Goal: Task Accomplishment & Management: Manage account settings

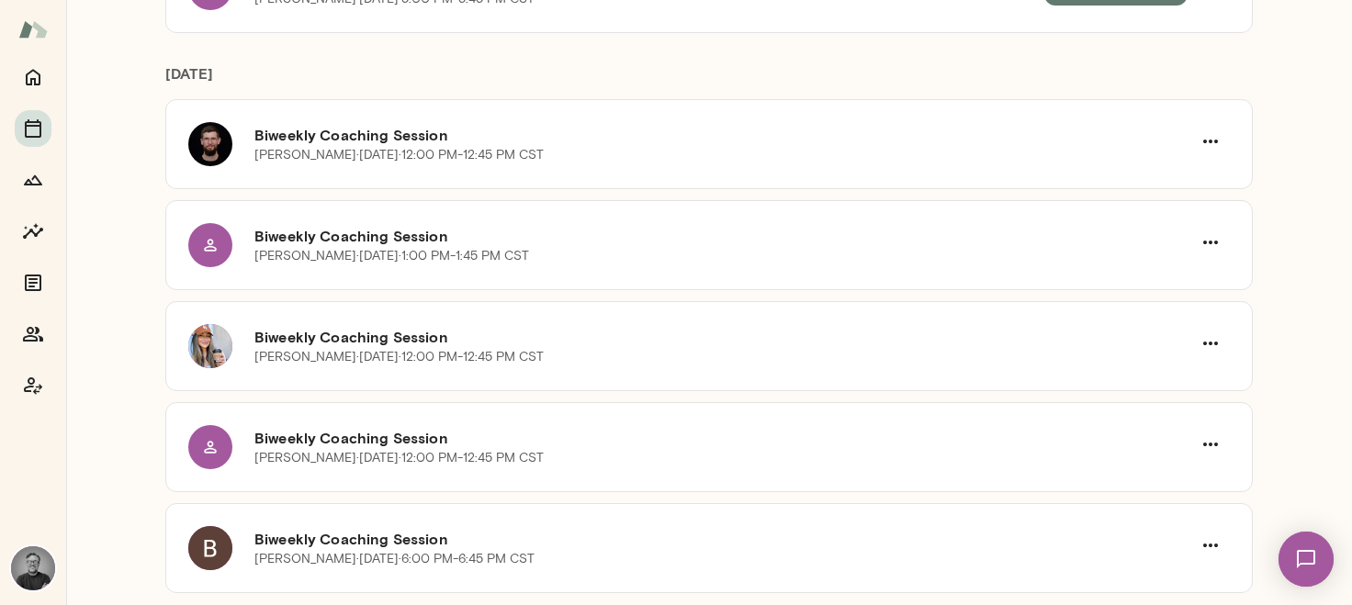
scroll to position [291, 0]
click at [1208, 242] on icon "button" at bounding box center [1211, 242] width 22 height 22
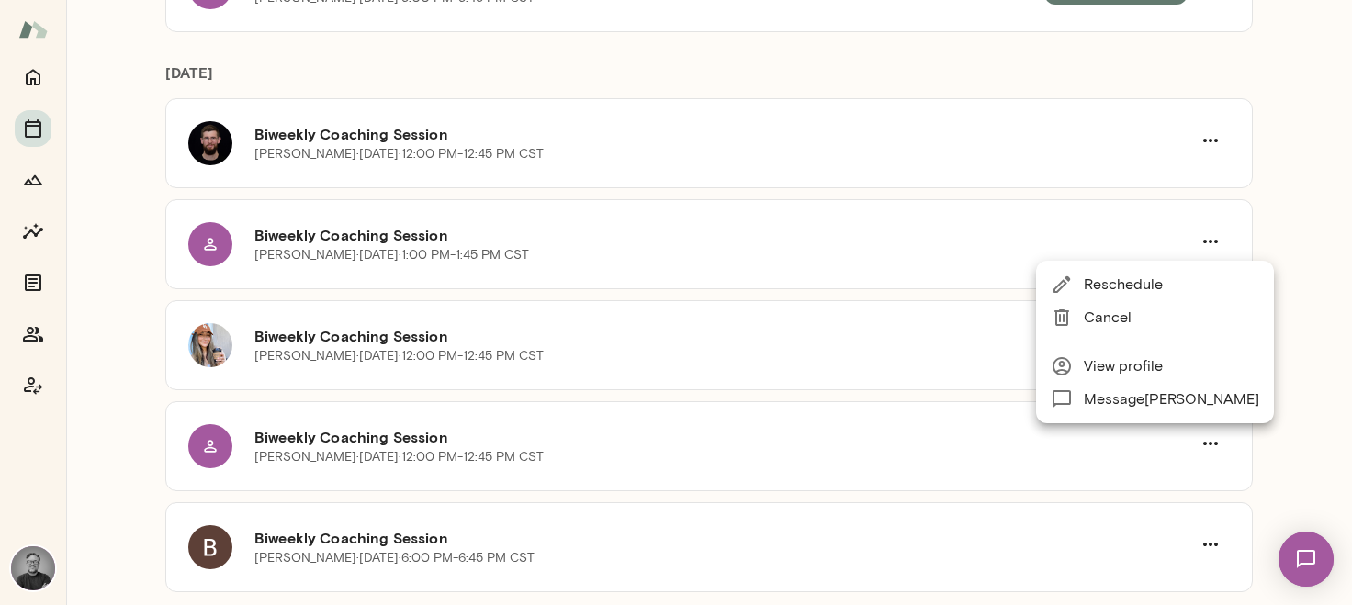
click at [1170, 280] on span "Reschedule" at bounding box center [1171, 285] width 175 height 22
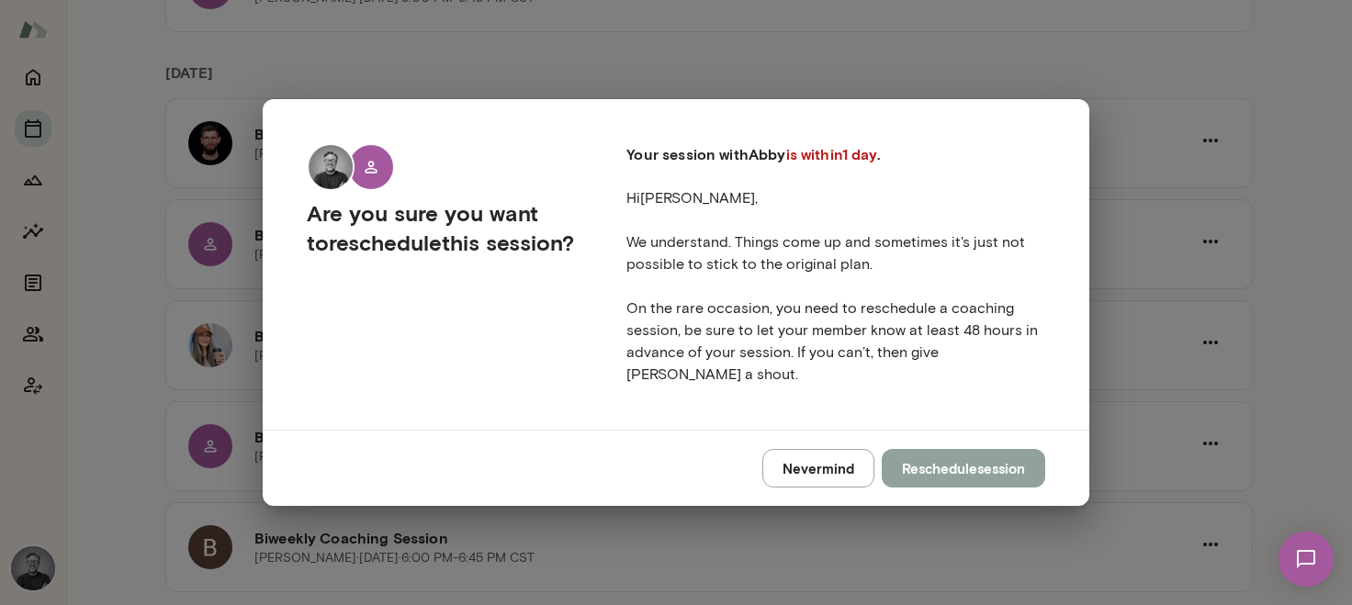
click at [989, 458] on button "Reschedule session" at bounding box center [964, 468] width 164 height 39
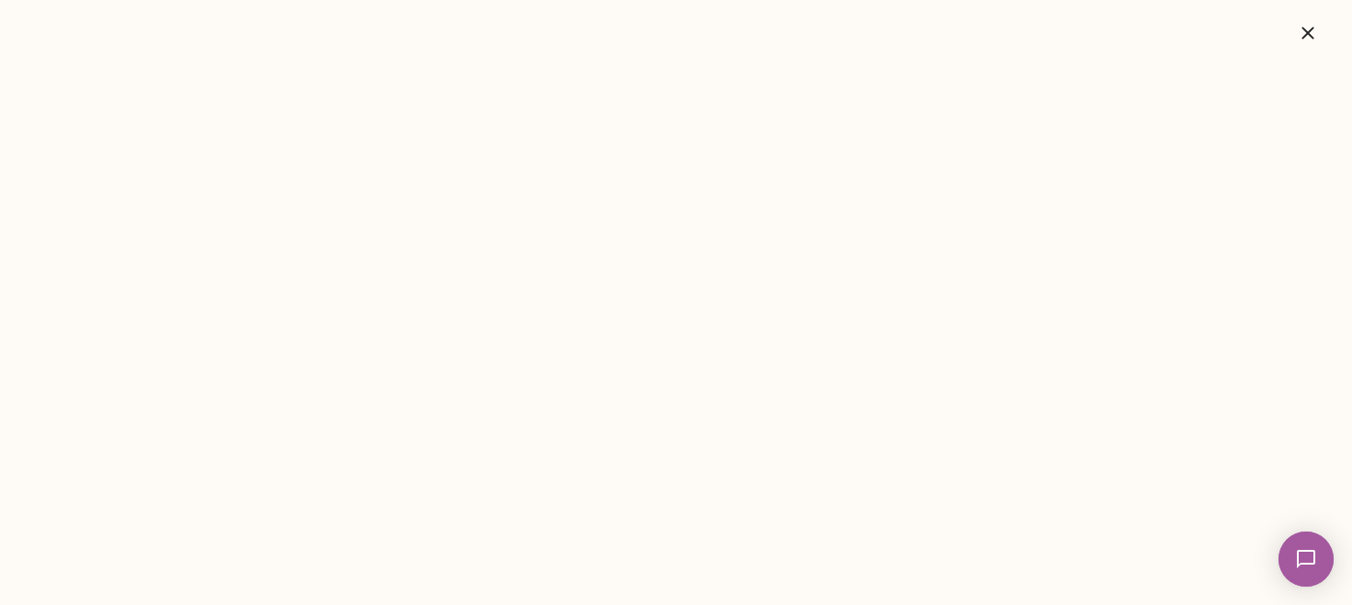
click at [1299, 28] on icon "button" at bounding box center [1308, 33] width 22 height 22
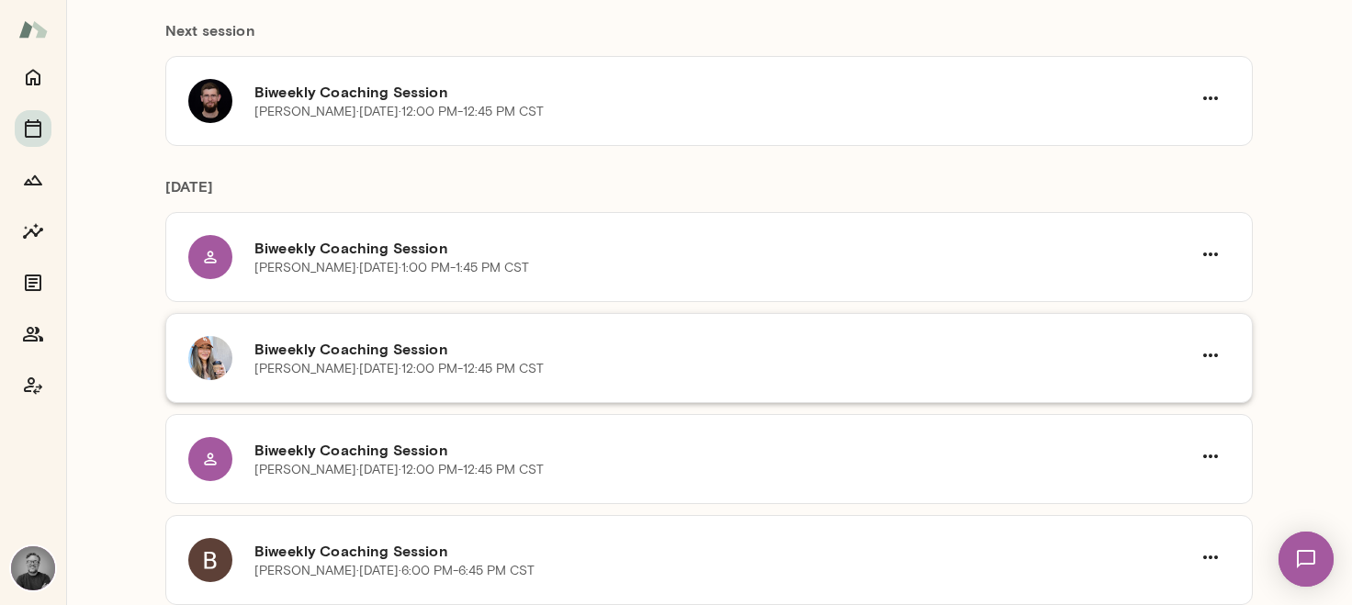
scroll to position [175, 0]
click at [1223, 252] on button "button" at bounding box center [1211, 256] width 39 height 39
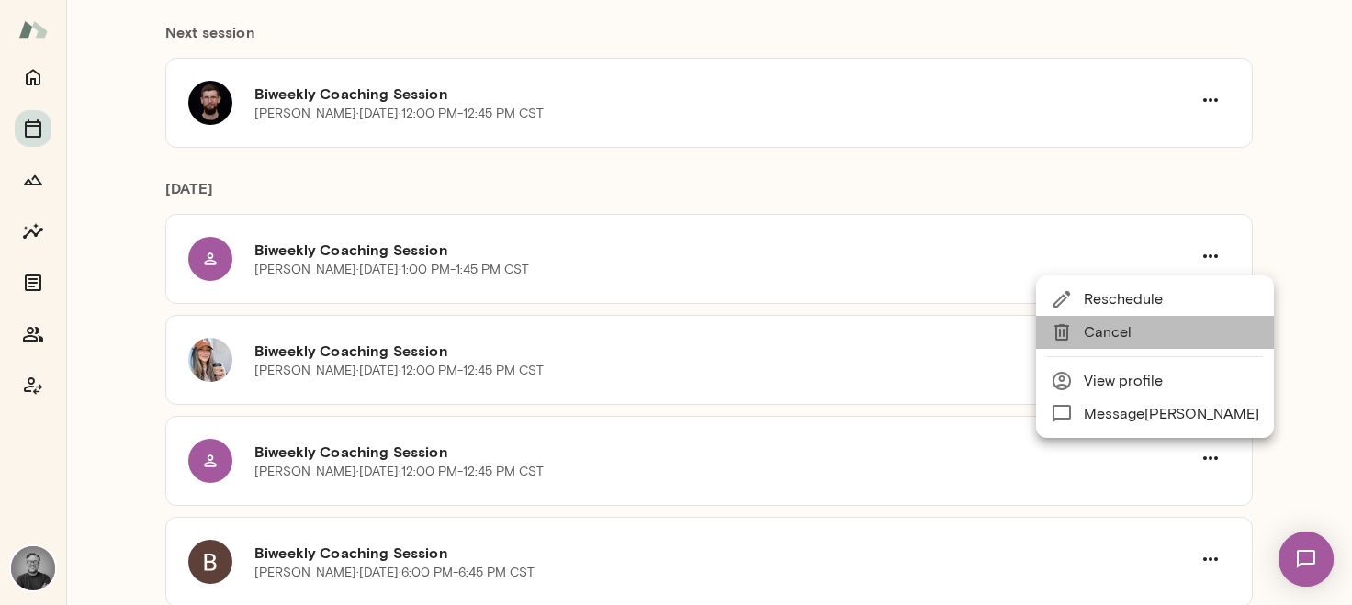
click at [1155, 327] on span "Cancel" at bounding box center [1171, 333] width 175 height 22
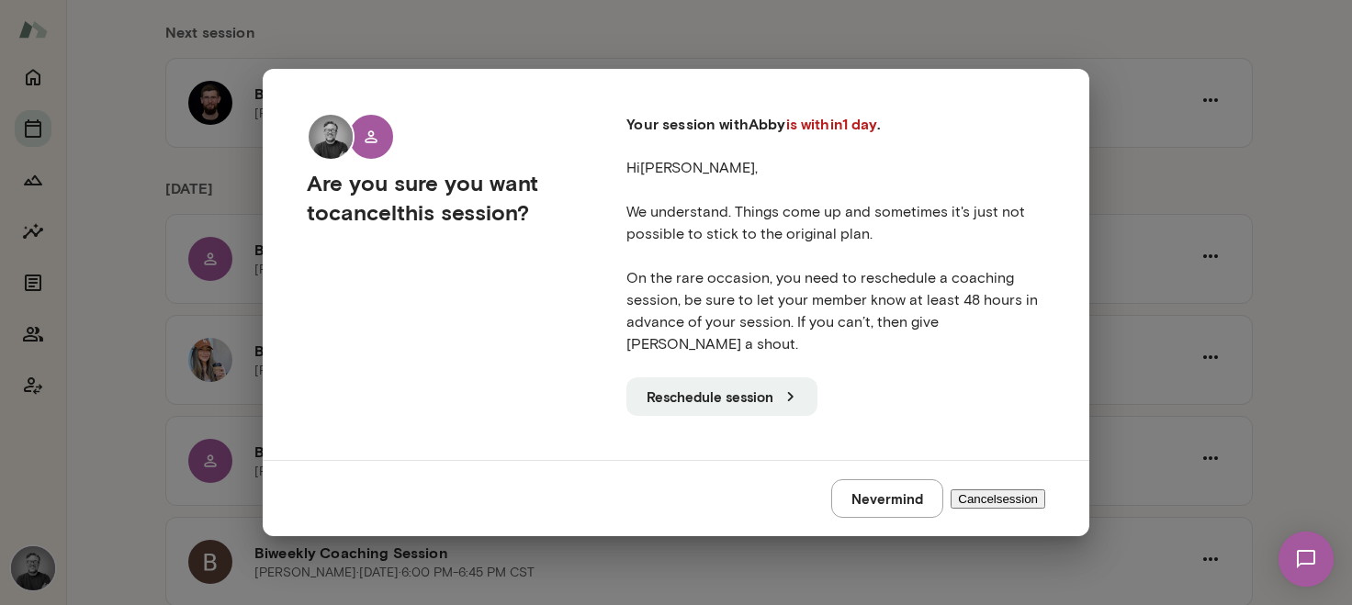
click at [962, 491] on button "Cancel session" at bounding box center [998, 499] width 95 height 19
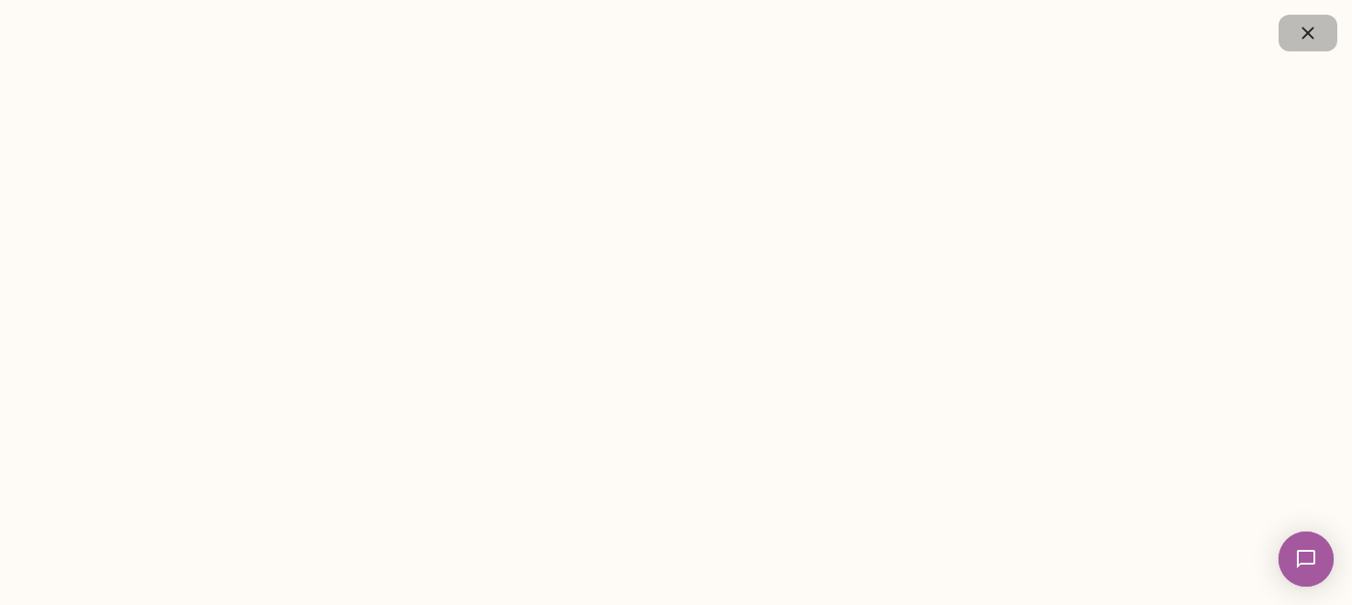
click at [1302, 26] on icon "button" at bounding box center [1308, 33] width 22 height 22
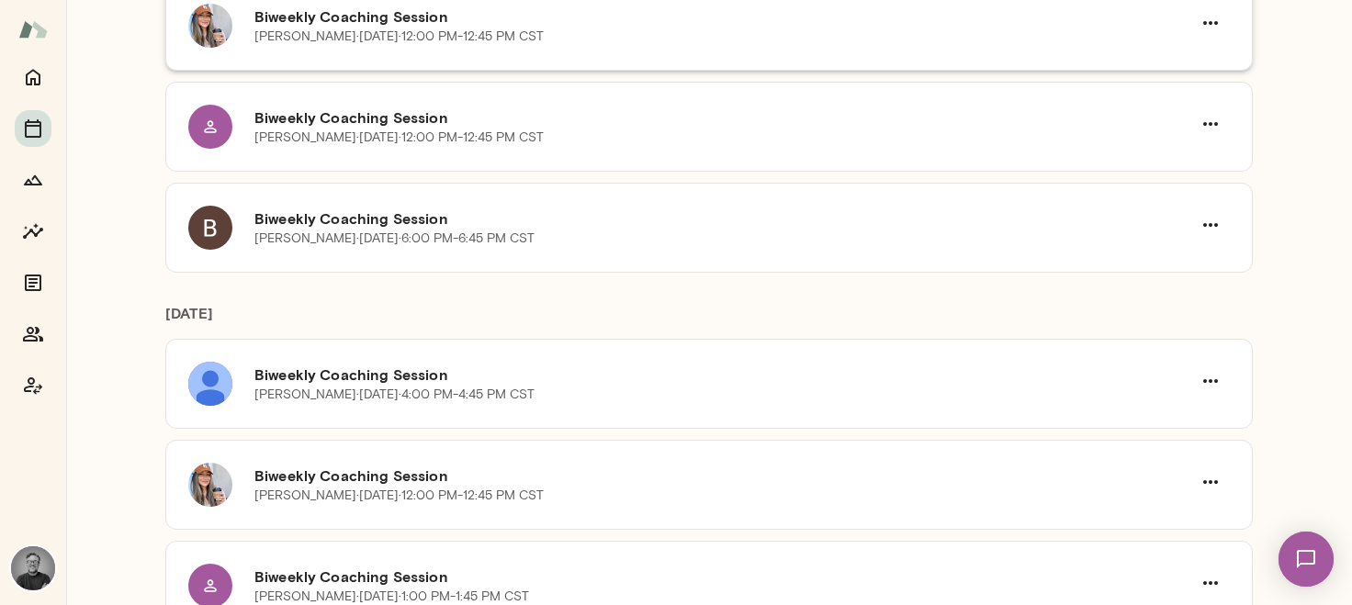
scroll to position [0, 0]
